Goal: Task Accomplishment & Management: Use online tool/utility

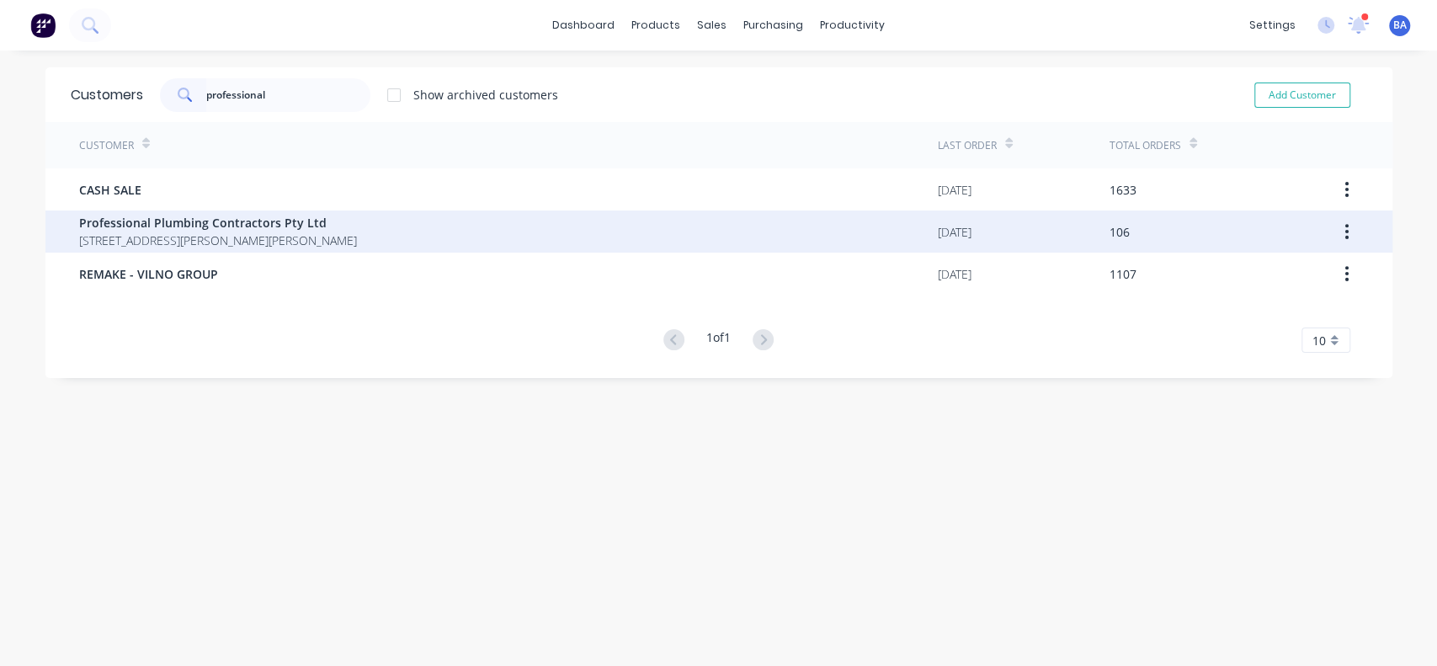
type input "professional"
click at [145, 230] on span "Professional Plumbing Contractors Pty Ltd" at bounding box center [218, 223] width 278 height 18
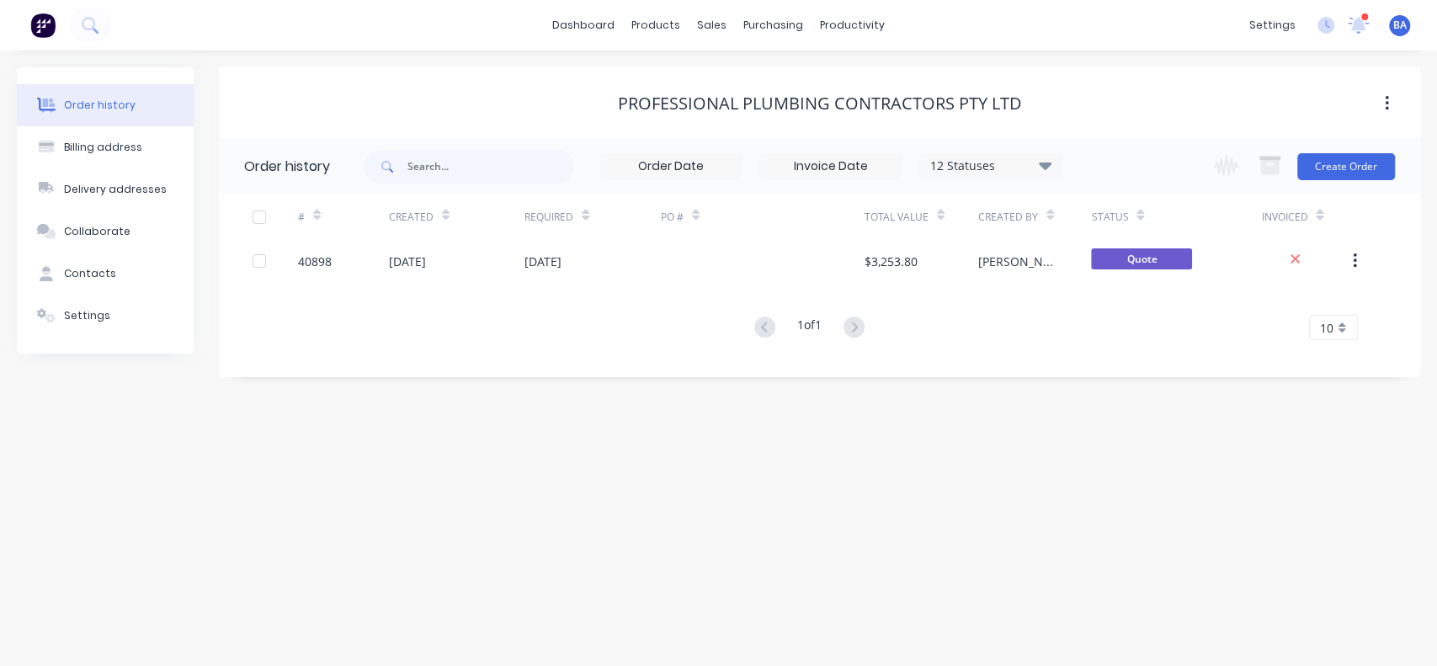
click at [1048, 165] on icon at bounding box center [1045, 166] width 13 height 8
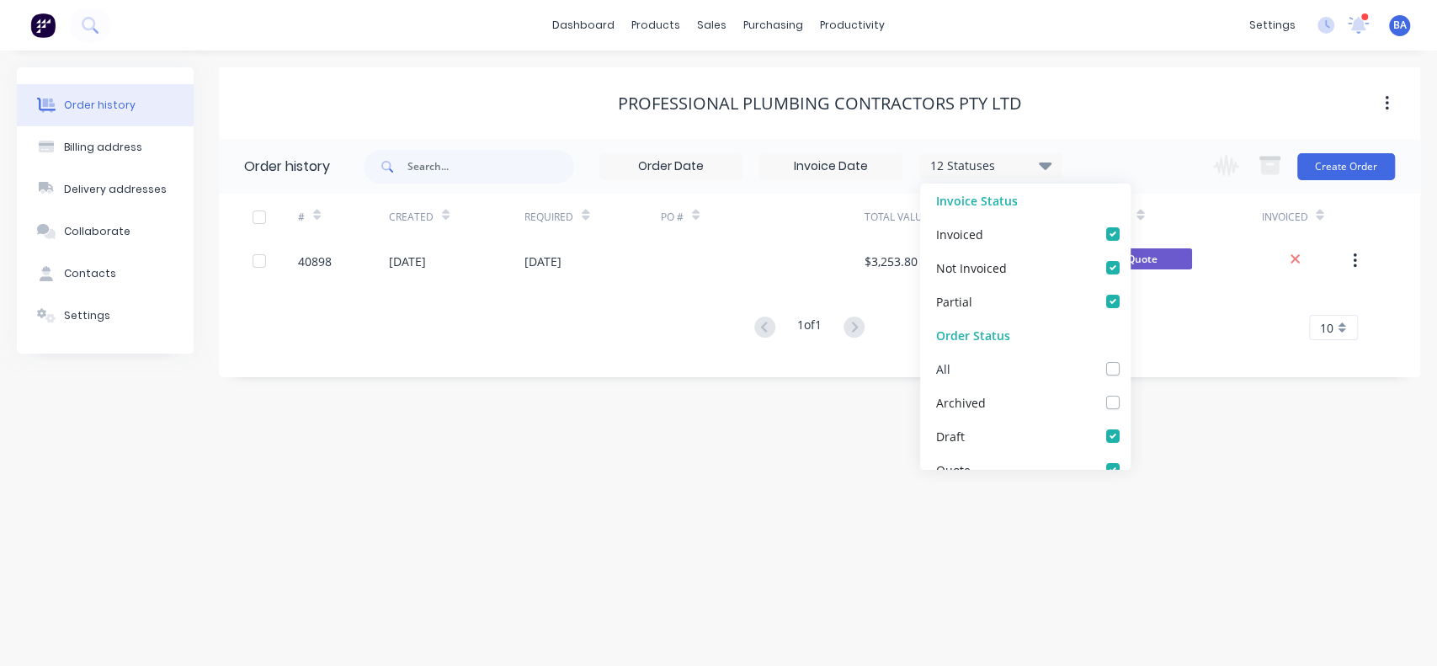
click at [1096, 360] on div "All" at bounding box center [1025, 369] width 211 height 34
click at [1130, 360] on label at bounding box center [1130, 360] width 0 height 0
click at [1130, 373] on input "checkbox" at bounding box center [1136, 368] width 13 height 16
checkbox input "true"
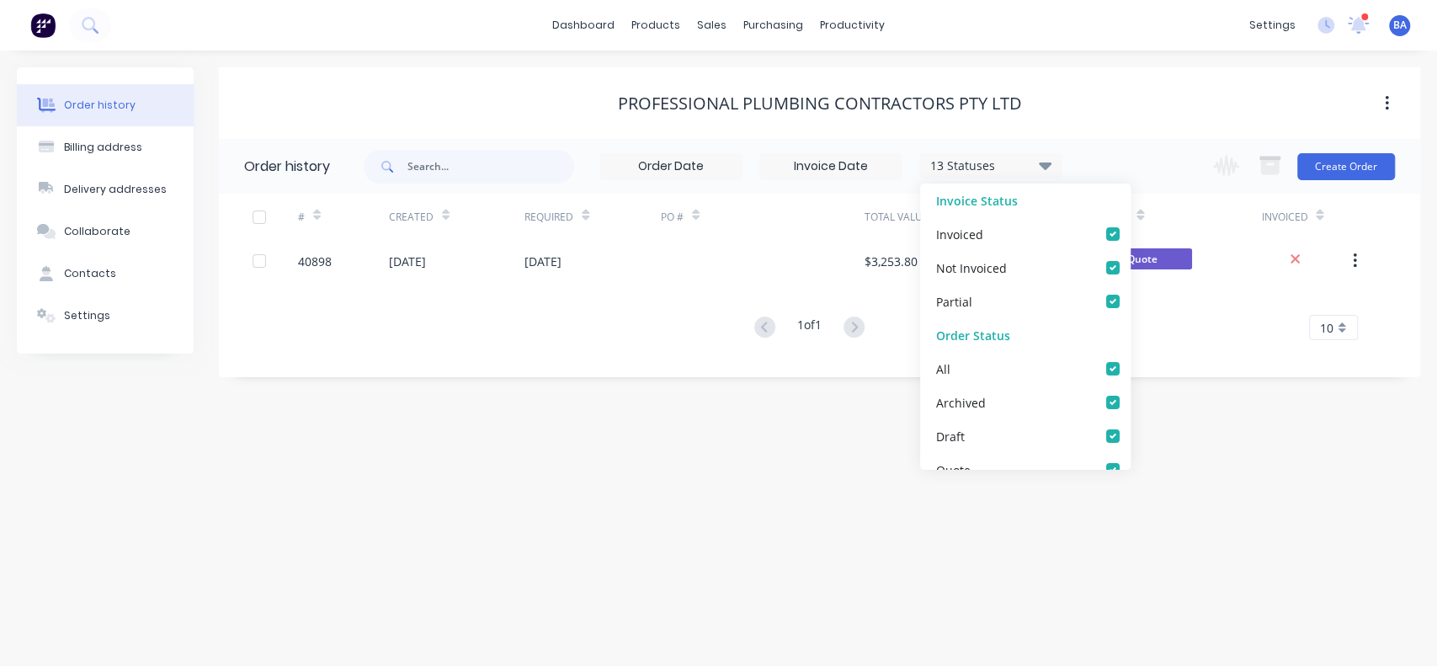
click at [1253, 455] on div "Order history Billing address Delivery addresses Collaborate Contacts Settings …" at bounding box center [718, 359] width 1437 height 616
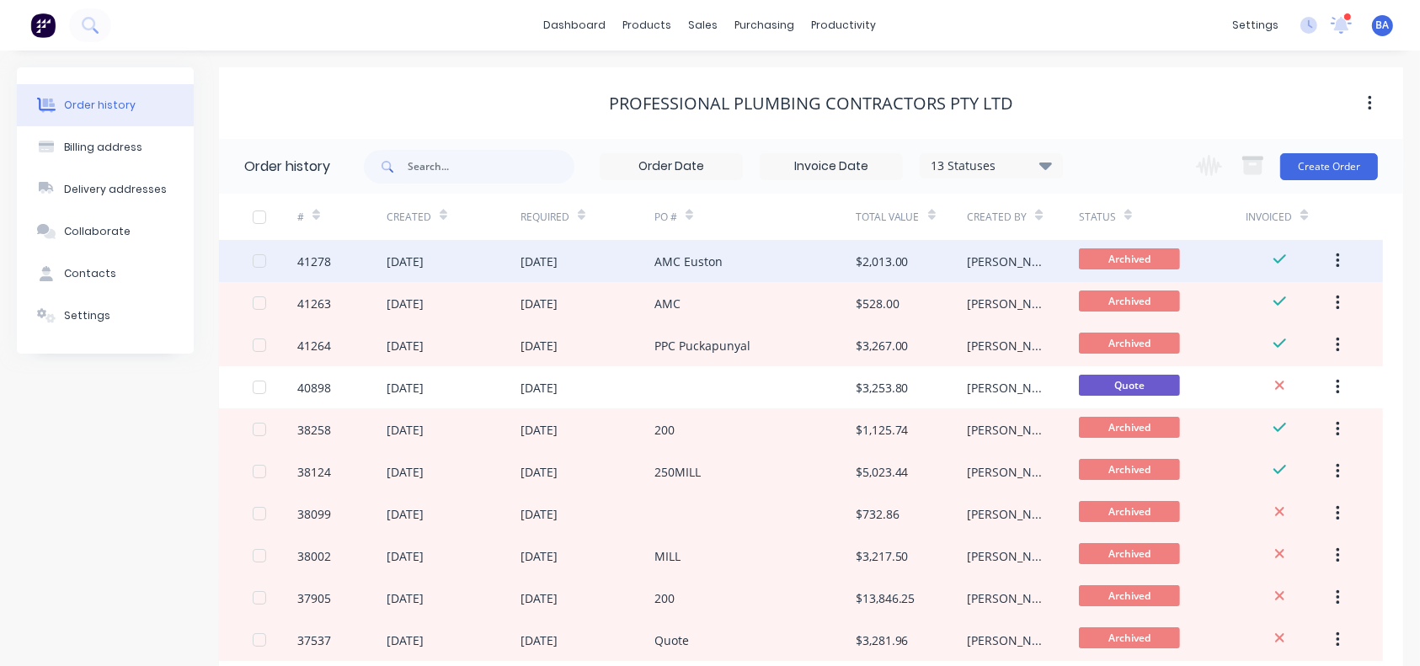
click at [735, 253] on div "AMC Euston" at bounding box center [754, 261] width 201 height 42
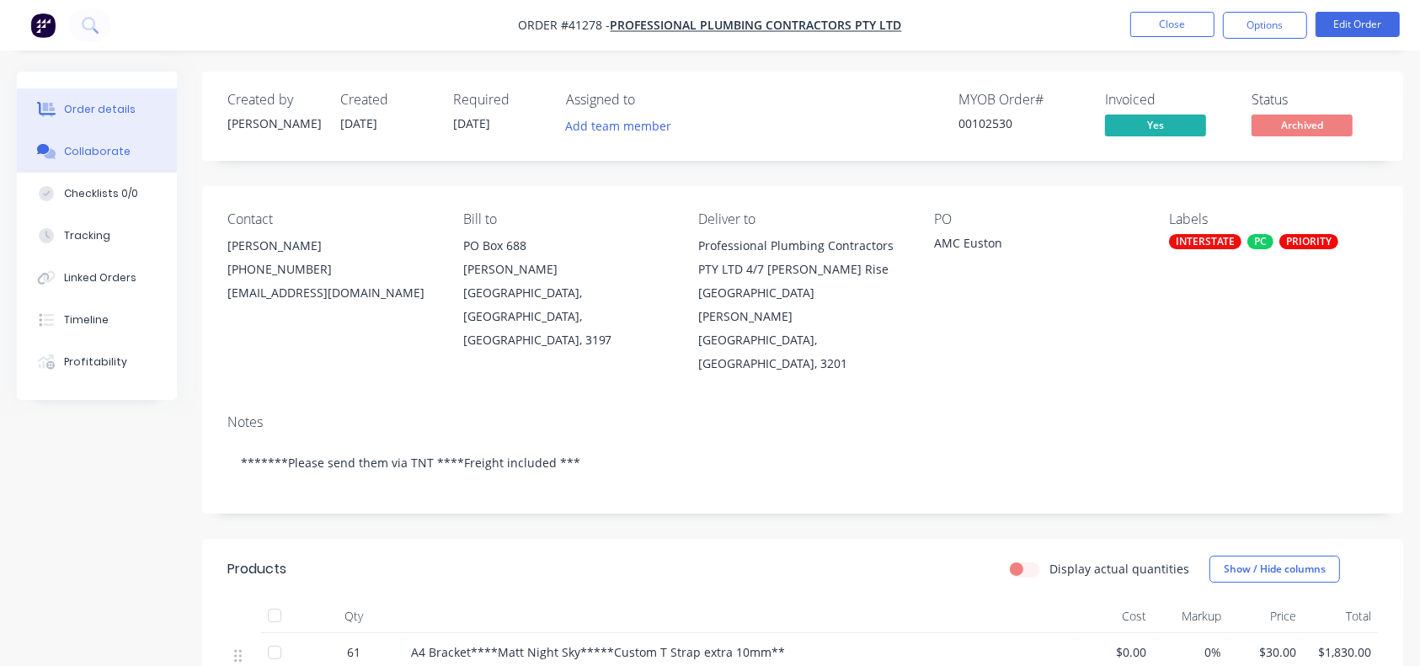
click at [120, 154] on div "Collaborate" at bounding box center [97, 151] width 67 height 15
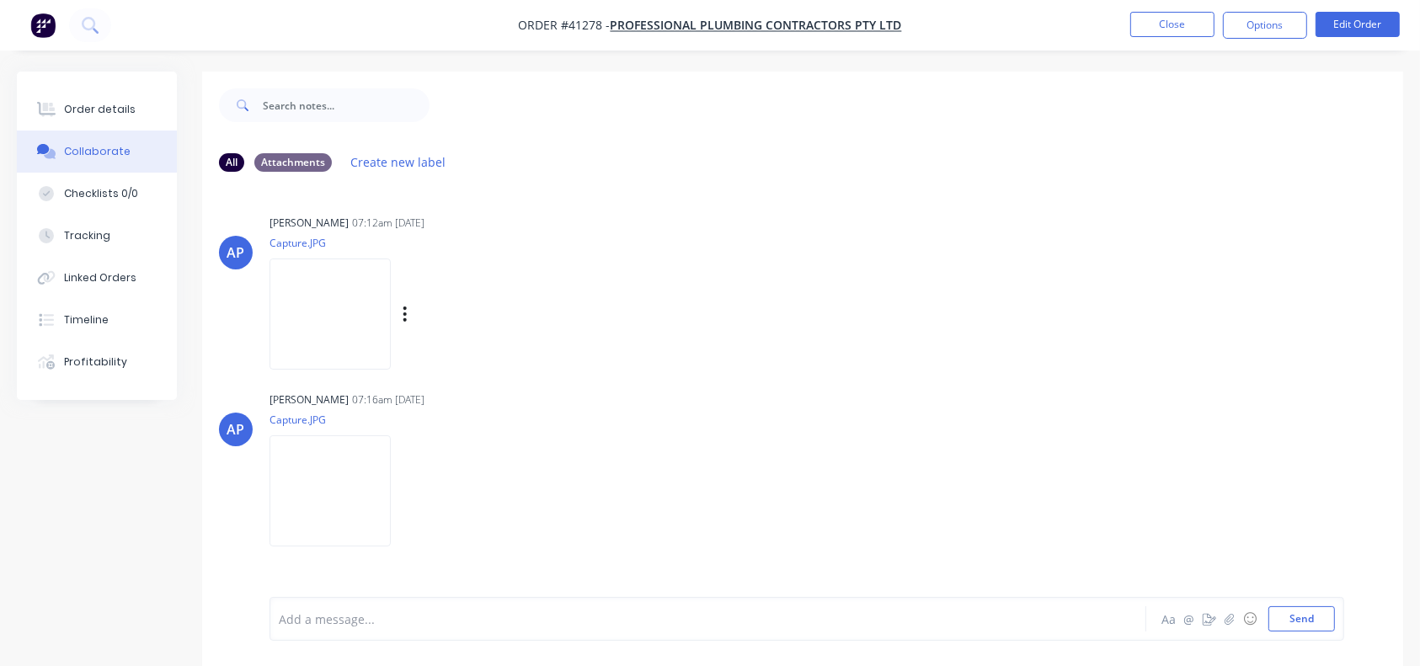
click at [391, 306] on img at bounding box center [329, 314] width 121 height 110
click at [119, 118] on button "Order details" at bounding box center [97, 109] width 160 height 42
